Goal: Information Seeking & Learning: Learn about a topic

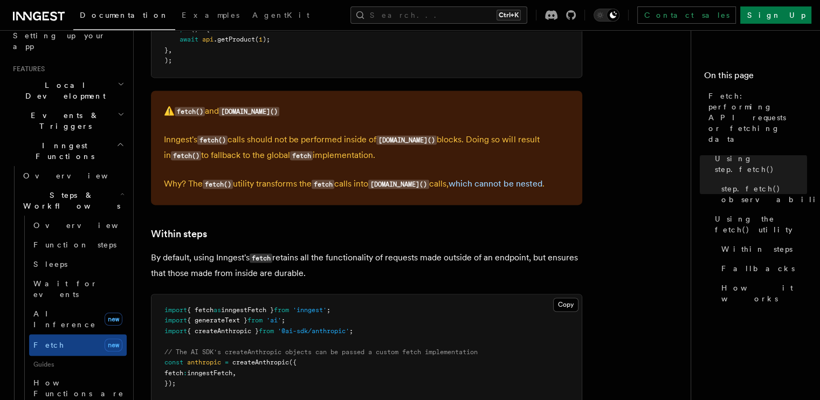
scroll to position [1494, 0]
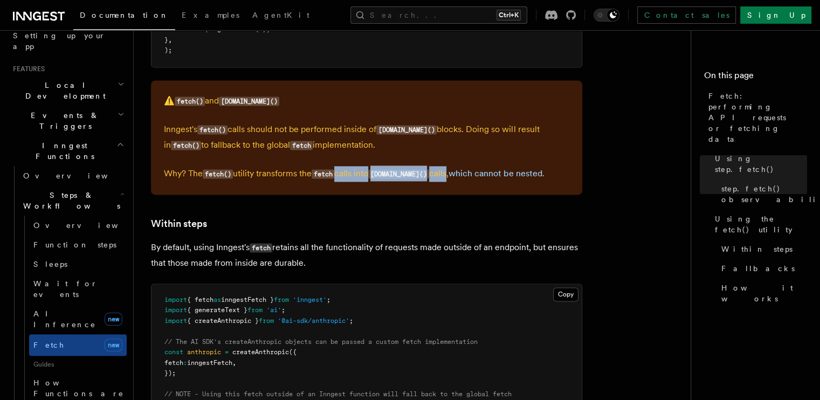
drag, startPoint x: 342, startPoint y: 167, endPoint x: 438, endPoint y: 166, distance: 95.5
click at [438, 166] on p "Why? The fetch() utility transforms the fetch calls into step.run() calls, whic…" at bounding box center [367, 174] width 406 height 16
click at [451, 198] on article "Features Inngest Functions Steps & Workflows Fetch: performing API requests or …" at bounding box center [416, 45] width 531 height 2984
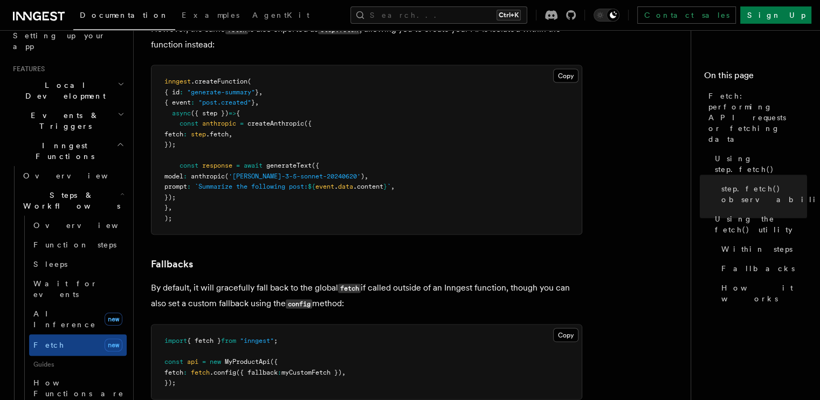
scroll to position [2031, 0]
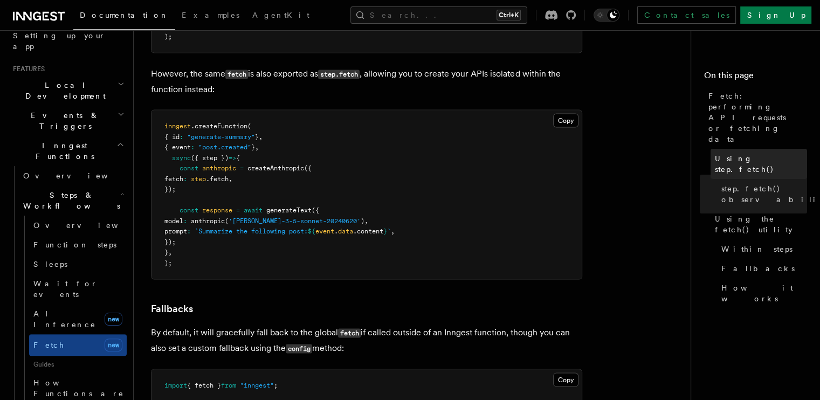
click at [715, 153] on span "Using step.fetch()" at bounding box center [761, 164] width 92 height 22
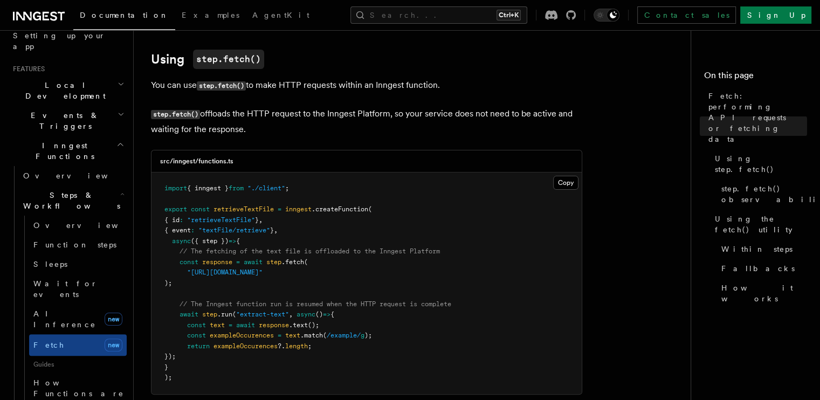
scroll to position [321, 0]
click at [717, 278] on link "How it works" at bounding box center [762, 293] width 90 height 30
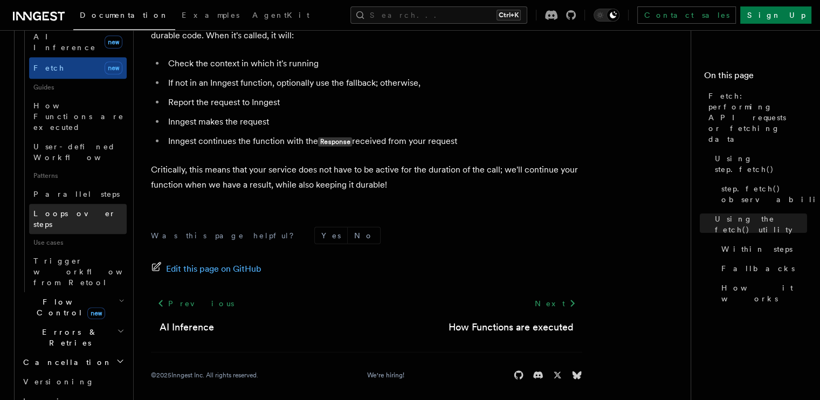
scroll to position [533, 0]
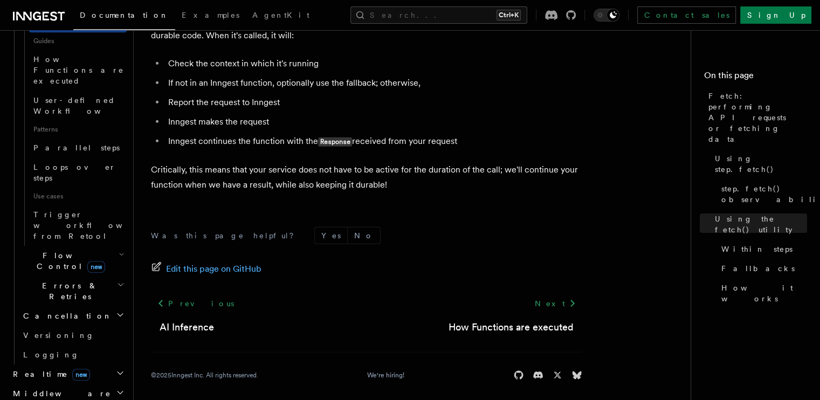
click at [119, 250] on icon "button" at bounding box center [122, 254] width 6 height 9
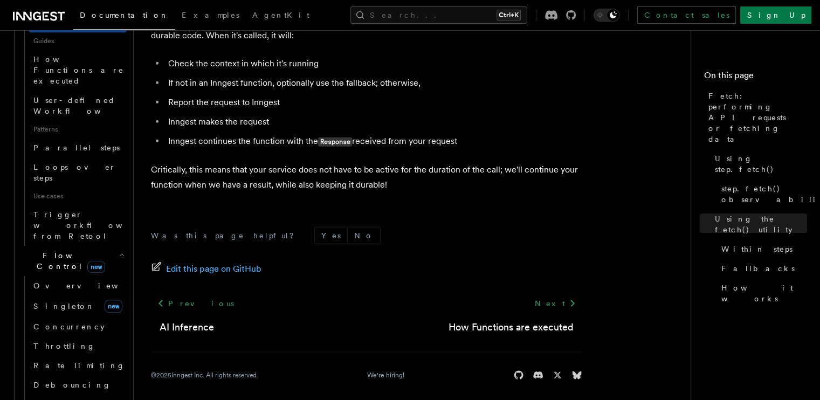
click at [119, 250] on icon "button" at bounding box center [122, 254] width 6 height 9
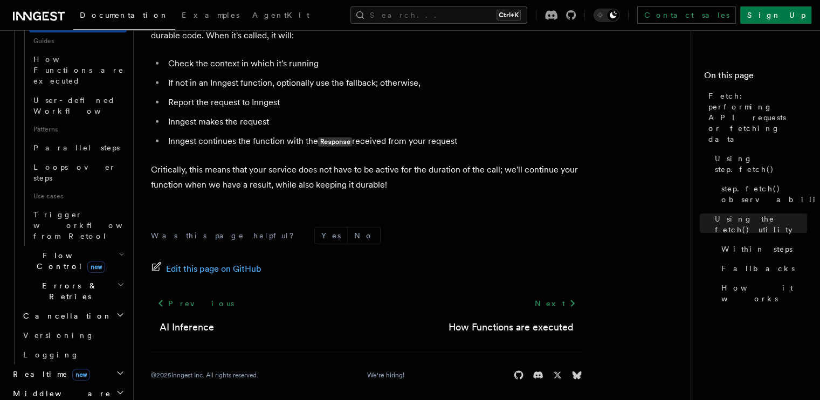
click at [120, 253] on icon "button" at bounding box center [122, 254] width 4 height 2
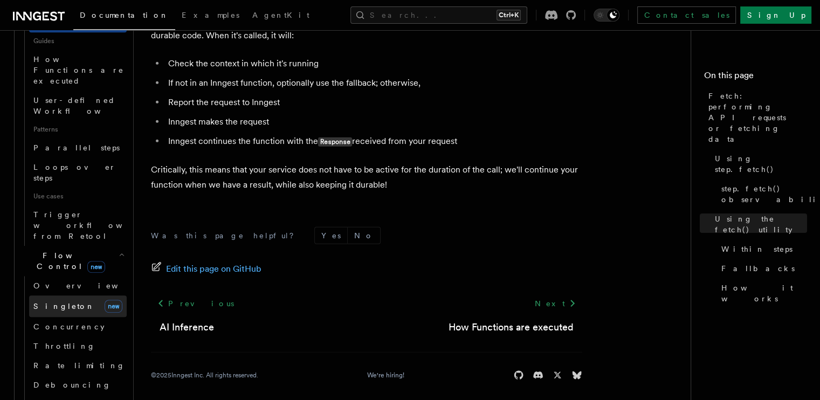
click at [44, 302] on span "Singleton" at bounding box center [63, 306] width 61 height 9
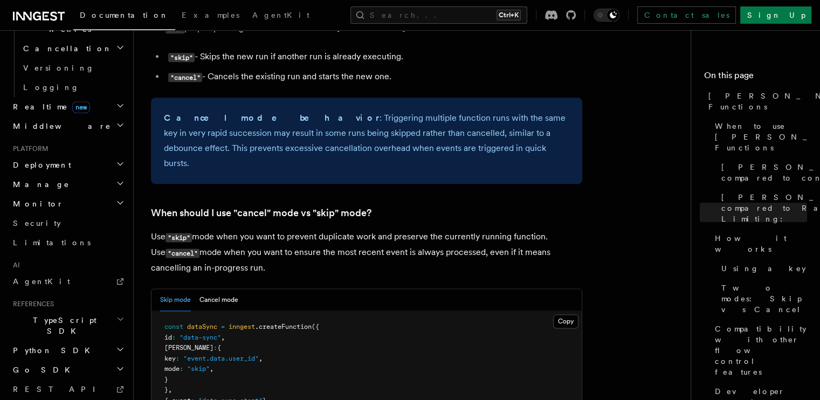
scroll to position [587, 0]
click at [88, 308] on h2 "TypeScript SDK" at bounding box center [68, 323] width 118 height 30
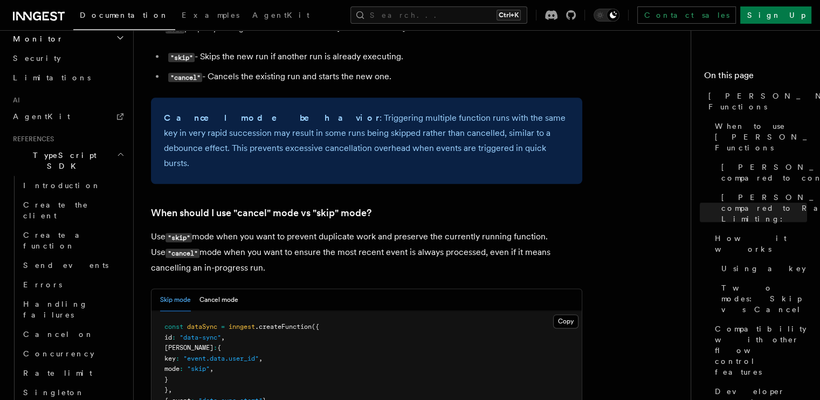
scroll to position [748, 0]
click at [66, 351] on span "Concurrency" at bounding box center [58, 355] width 71 height 9
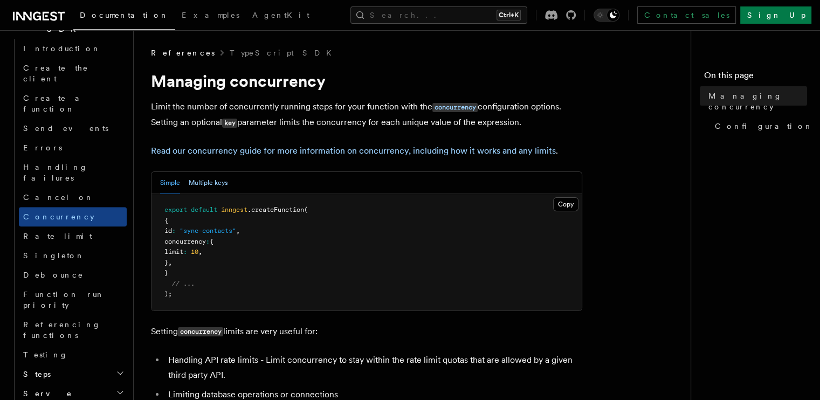
click at [208, 184] on button "Multiple keys" at bounding box center [208, 183] width 39 height 22
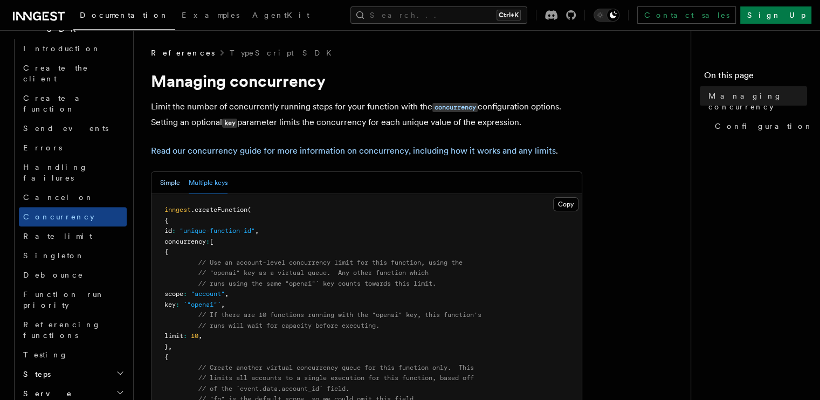
click at [168, 184] on button "Simple" at bounding box center [170, 183] width 20 height 22
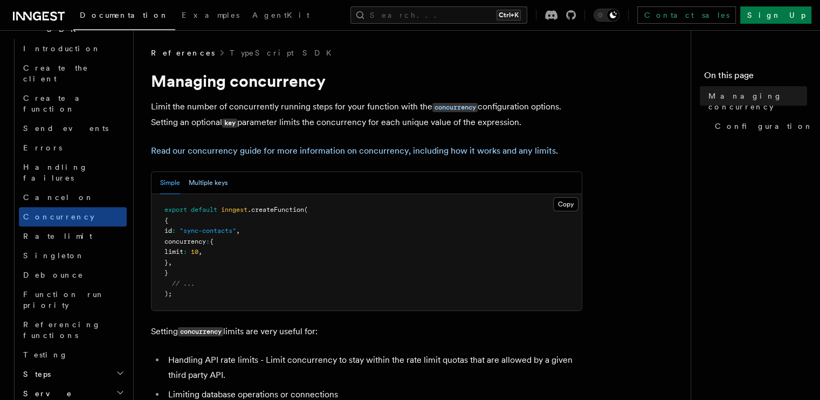
click at [209, 184] on button "Multiple keys" at bounding box center [208, 183] width 39 height 22
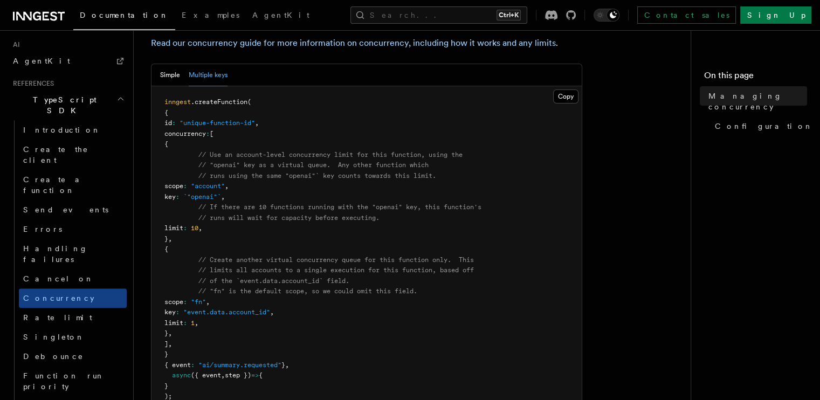
scroll to position [587, 0]
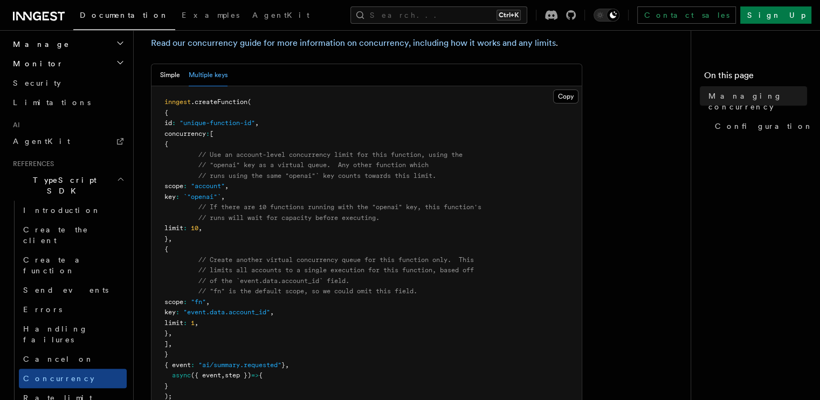
click at [24, 9] on link at bounding box center [39, 15] width 52 height 15
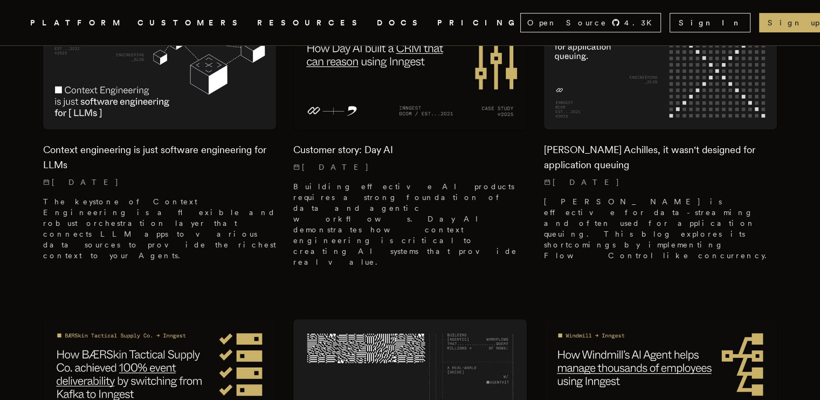
scroll to position [1367, 0]
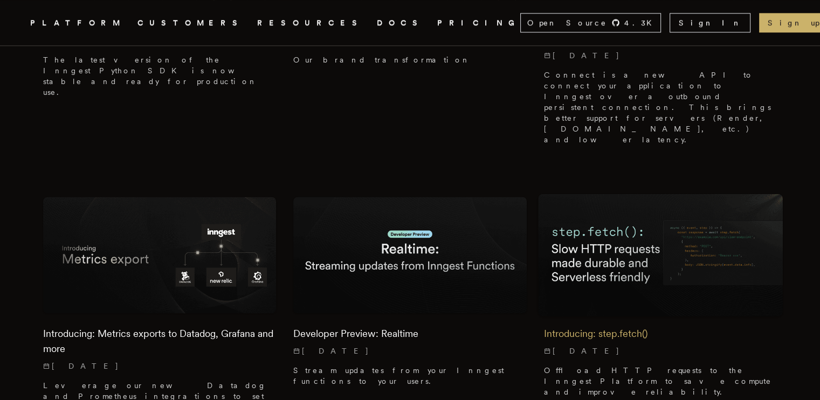
click at [645, 194] on img at bounding box center [660, 255] width 245 height 122
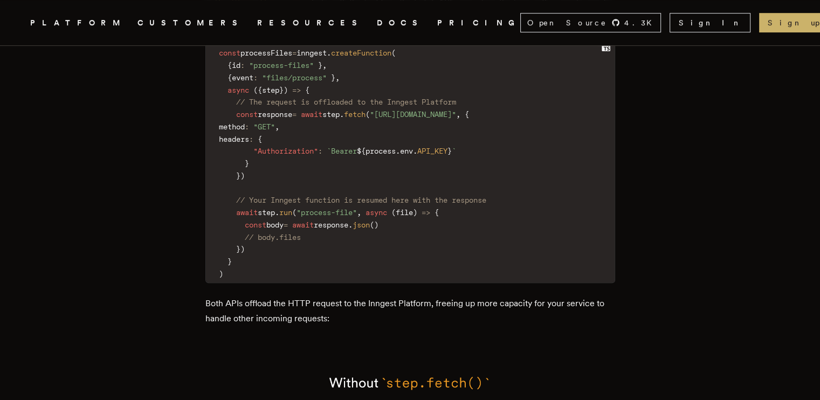
scroll to position [517, 0]
